Goal: Task Accomplishment & Management: Use online tool/utility

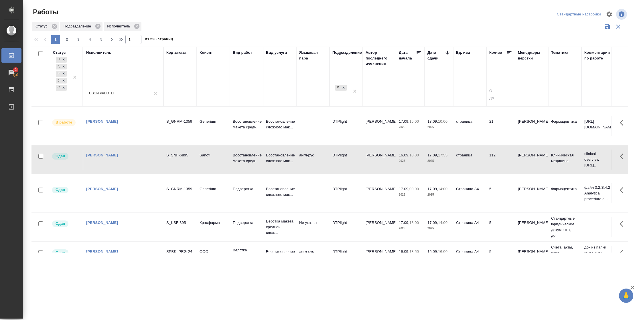
click at [65, 90] on div at bounding box center [63, 88] width 6 height 6
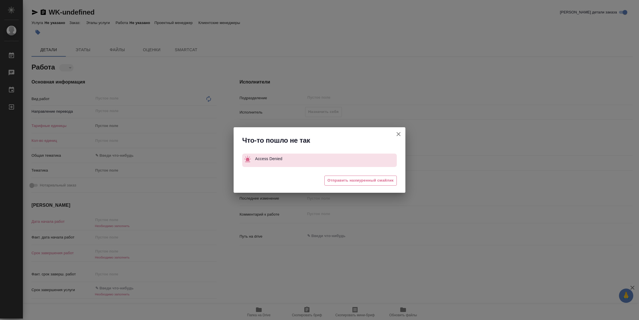
click at [398, 136] on icon "button" at bounding box center [398, 134] width 7 height 7
type textarea "x"
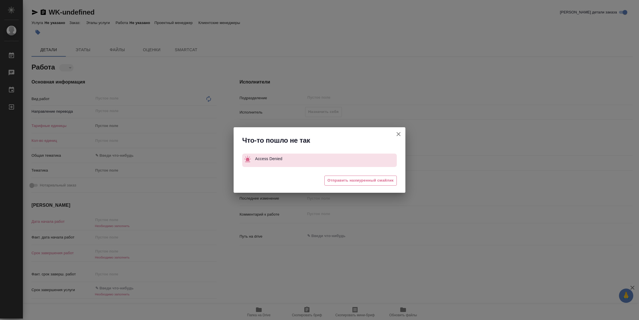
type textarea "x"
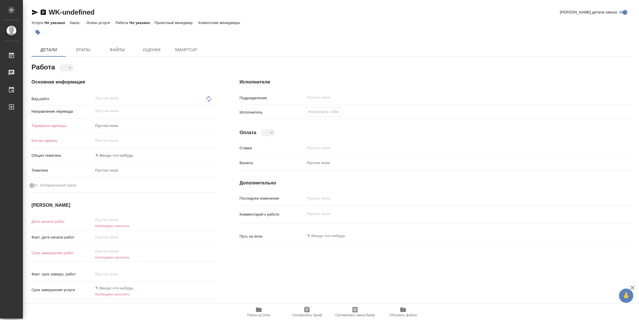
type textarea "x"
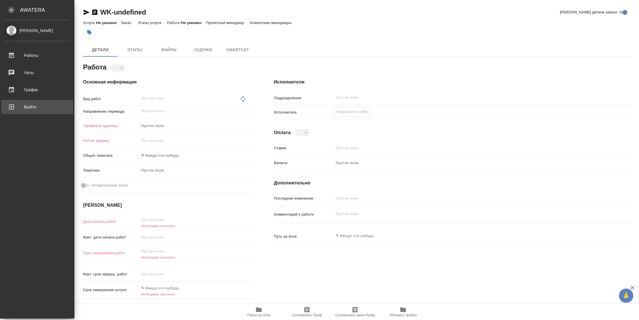
type textarea "x"
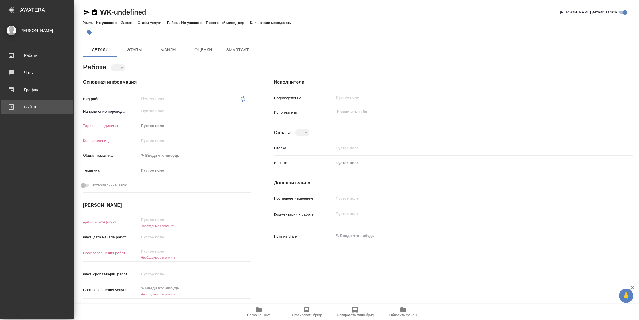
click at [15, 102] on link "Выйти" at bounding box center [37, 107] width 72 height 14
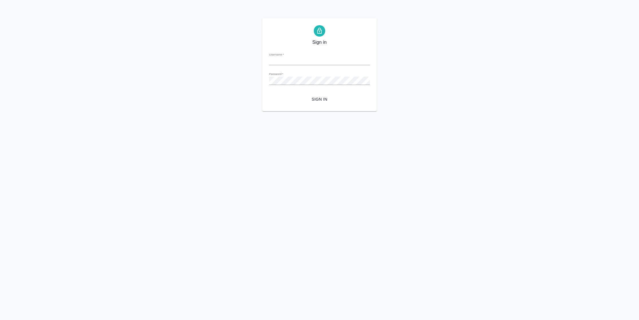
type input "[PERSON_NAME][EMAIL_ADDRESS][DOMAIN_NAME]"
click at [321, 101] on span "Sign in" at bounding box center [320, 99] width 92 height 7
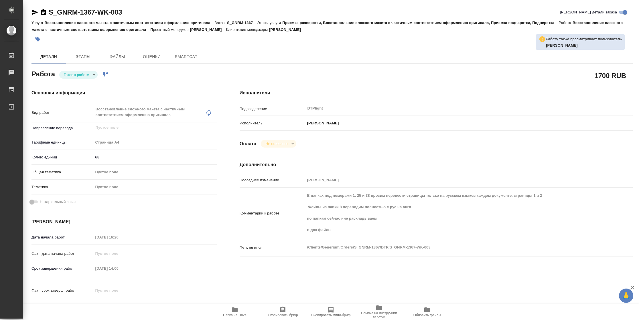
type textarea "x"
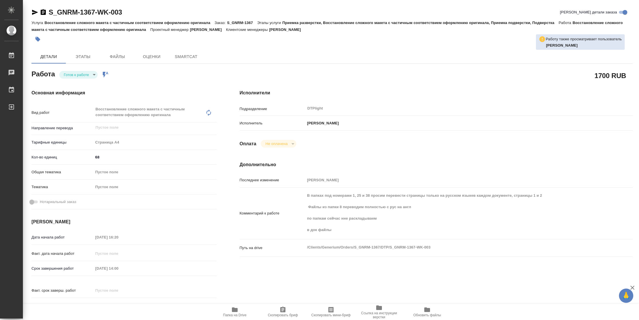
type textarea "x"
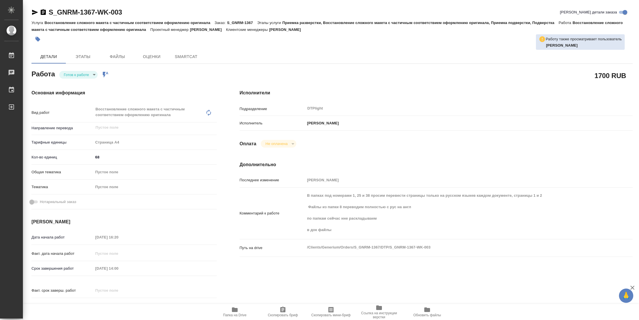
type textarea "x"
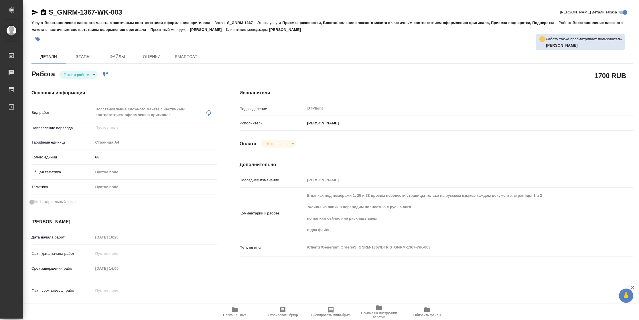
type textarea "x"
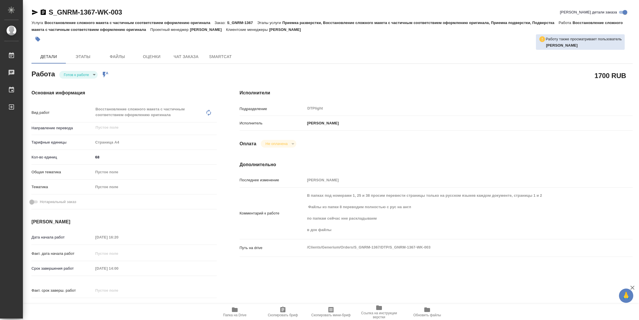
type textarea "x"
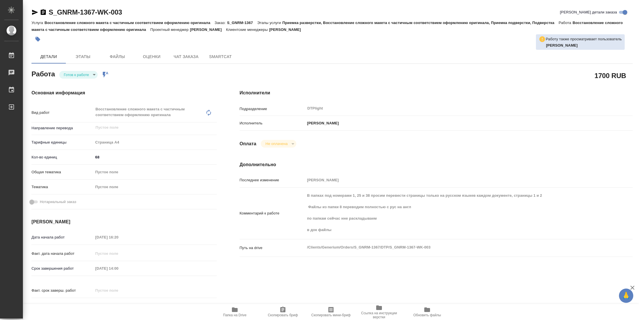
type textarea "x"
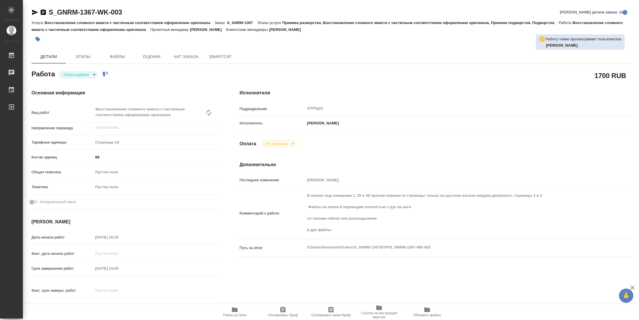
click at [238, 317] on span "Папка на Drive" at bounding box center [234, 315] width 23 height 4
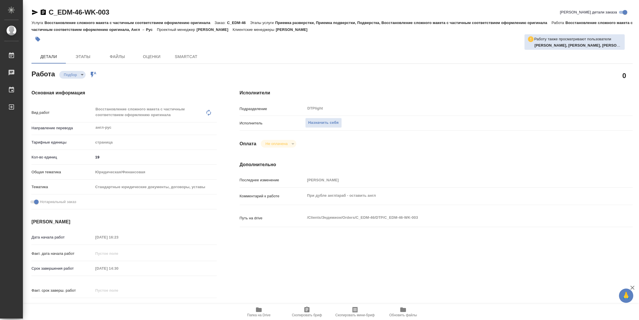
type textarea "x"
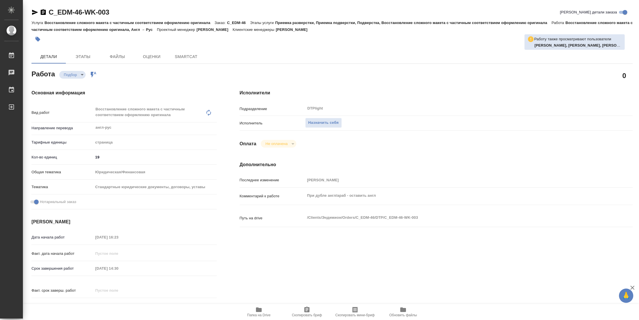
type textarea "x"
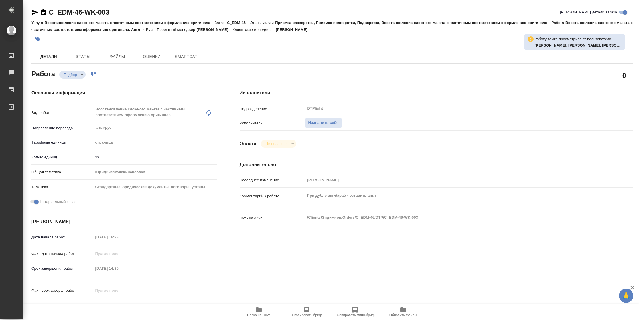
type textarea "x"
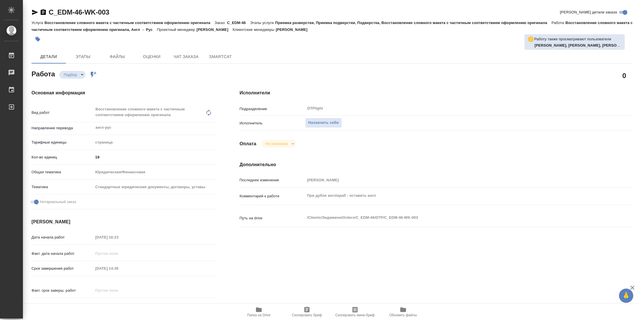
type textarea "x"
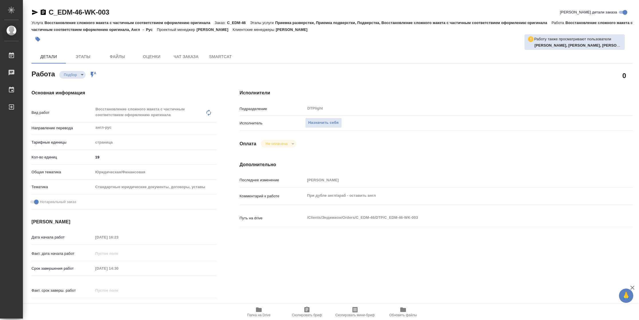
type textarea "x"
